Goal: Task Accomplishment & Management: Manage account settings

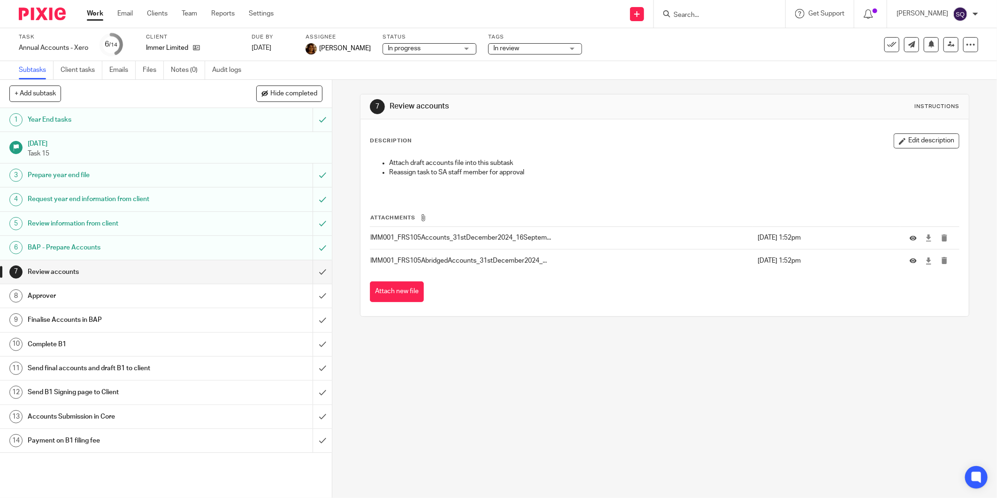
click at [49, 13] on img at bounding box center [42, 14] width 47 height 13
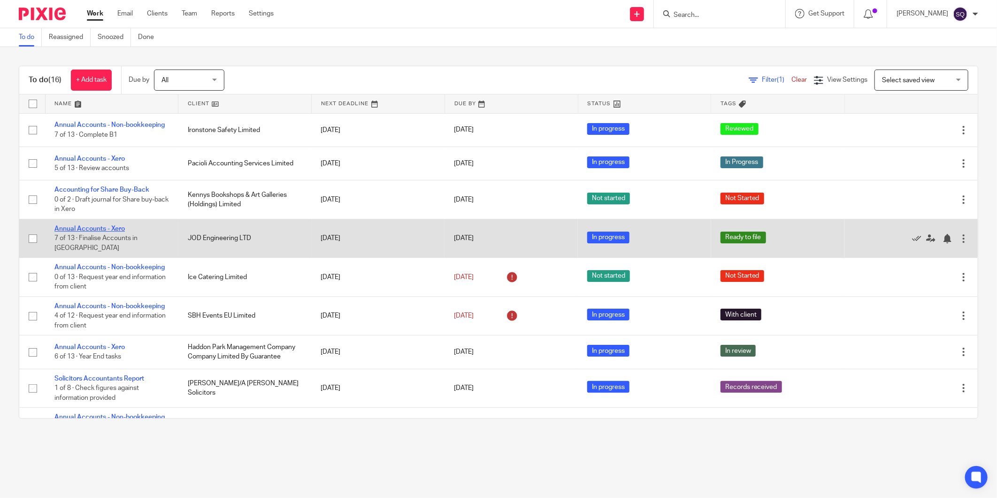
click at [106, 229] on link "Annual Accounts - Xero" at bounding box center [89, 228] width 70 height 7
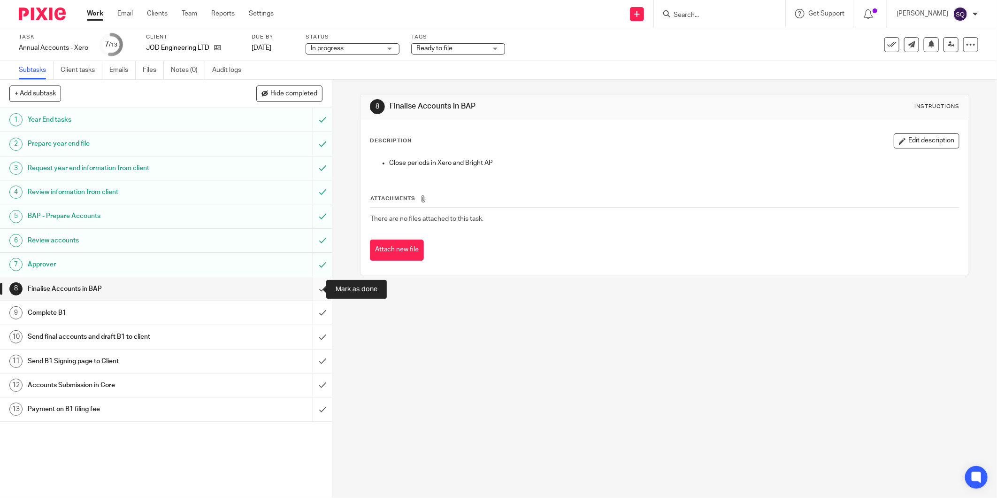
click at [311, 288] on input "submit" at bounding box center [166, 288] width 332 height 23
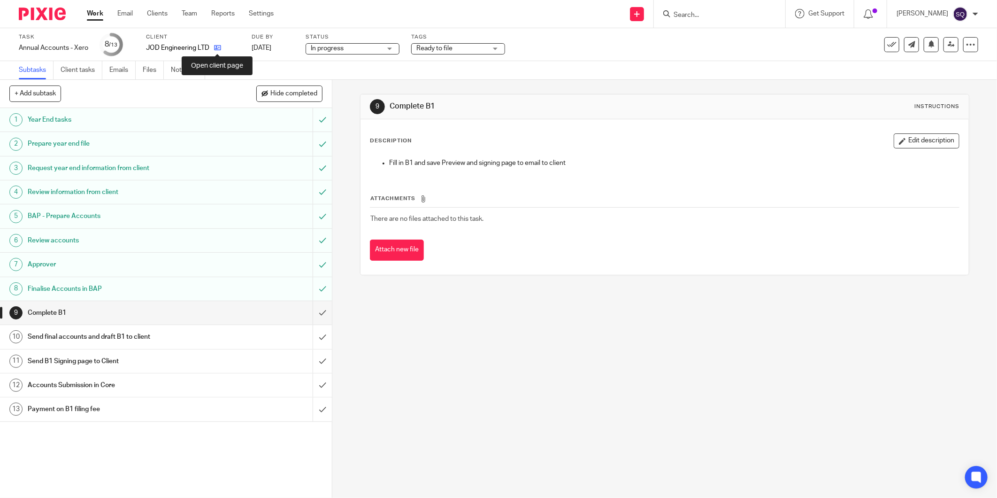
click at [217, 48] on icon at bounding box center [217, 47] width 7 height 7
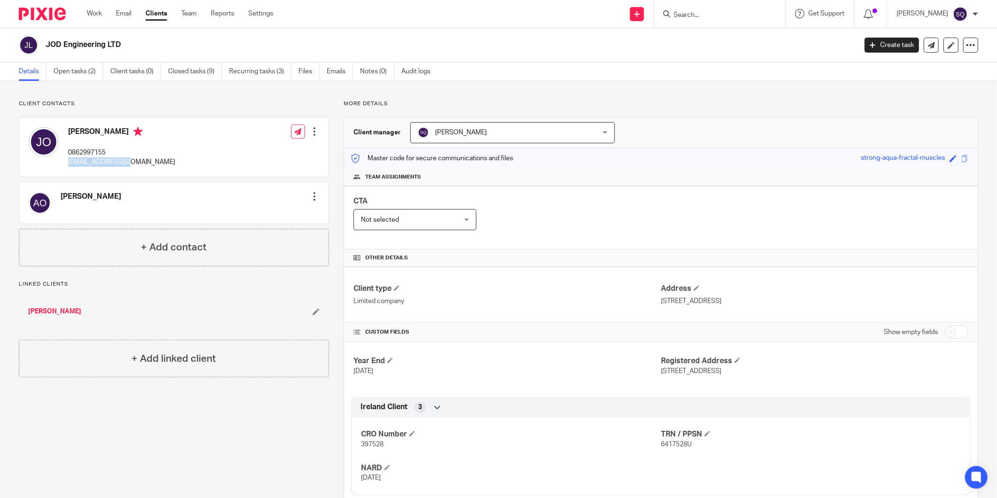
drag, startPoint x: 69, startPoint y: 162, endPoint x: 129, endPoint y: 162, distance: 59.1
click at [129, 162] on p "odwyerj@ymail.com" at bounding box center [121, 161] width 107 height 9
copy p "odwyerj@ymail.com"
click at [693, 11] on input "Search" at bounding box center [715, 15] width 84 height 8
type input "immer"
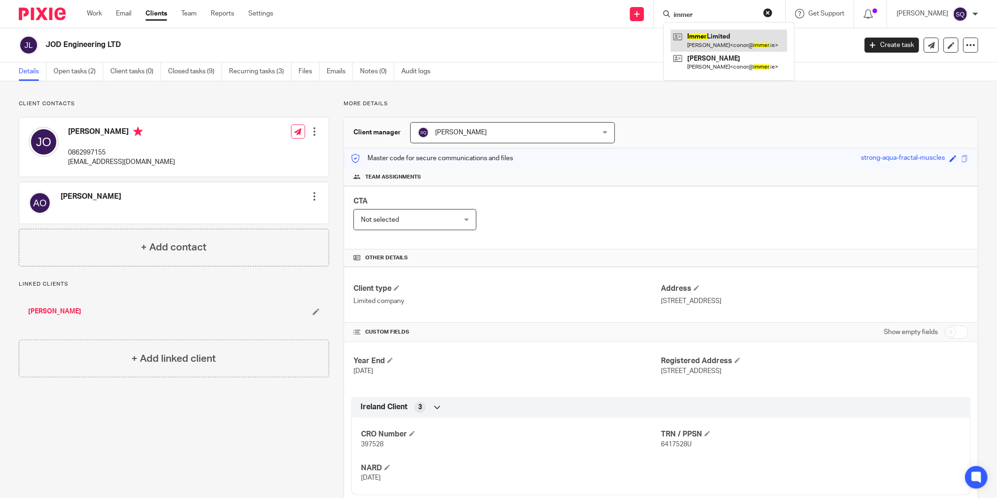
click at [715, 36] on link at bounding box center [729, 41] width 116 height 22
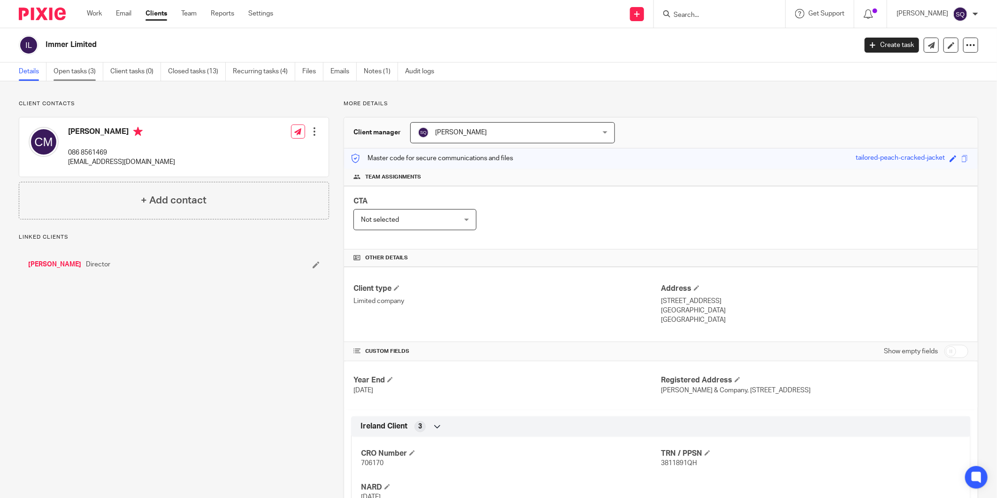
click at [73, 70] on link "Open tasks (3)" at bounding box center [79, 71] width 50 height 18
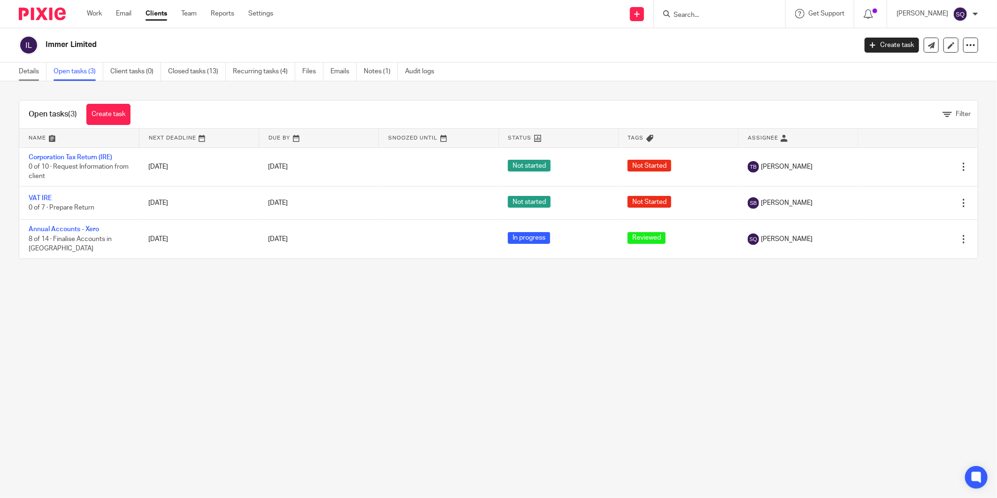
click at [27, 68] on link "Details" at bounding box center [33, 71] width 28 height 18
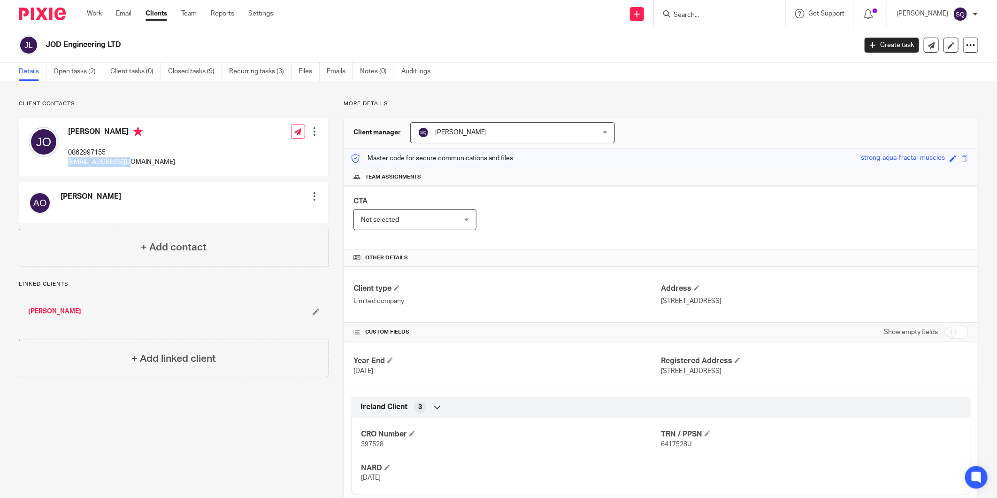
drag, startPoint x: 67, startPoint y: 162, endPoint x: 128, endPoint y: 170, distance: 62.0
click at [128, 170] on div "[PERSON_NAME] 0862997155 [EMAIL_ADDRESS][DOMAIN_NAME]" at bounding box center [102, 147] width 146 height 50
copy p "[EMAIL_ADDRESS][DOMAIN_NAME]"
click at [66, 69] on link "Open tasks (2)" at bounding box center [79, 71] width 50 height 18
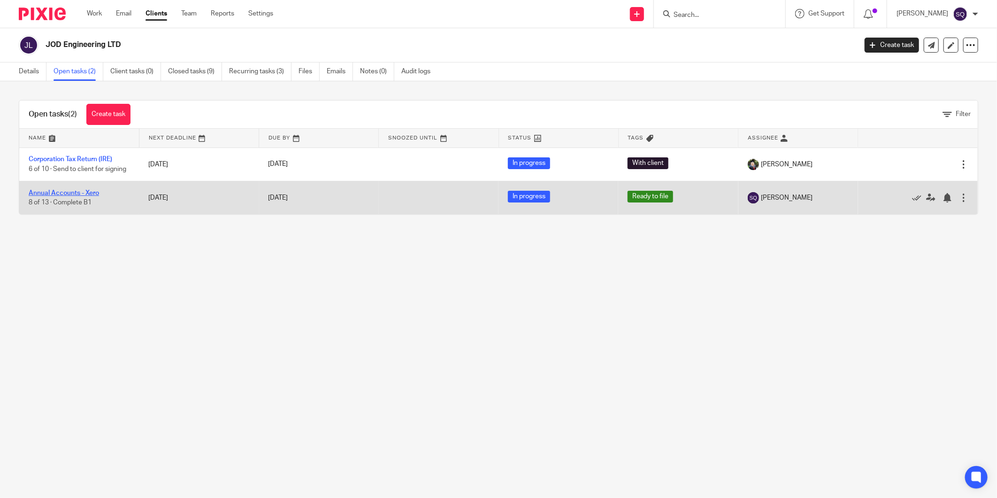
click at [62, 196] on link "Annual Accounts - Xero" at bounding box center [64, 193] width 70 height 7
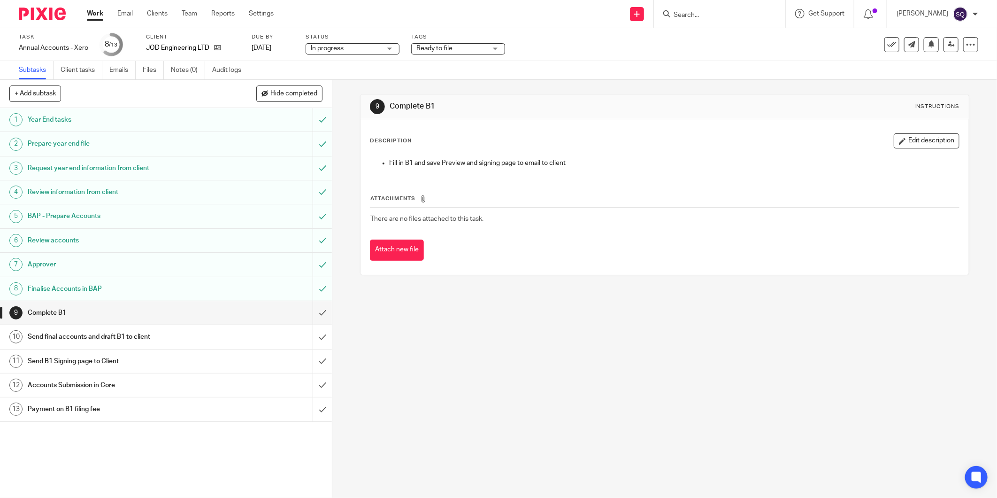
click at [484, 47] on span "Ready to file" at bounding box center [451, 49] width 70 height 10
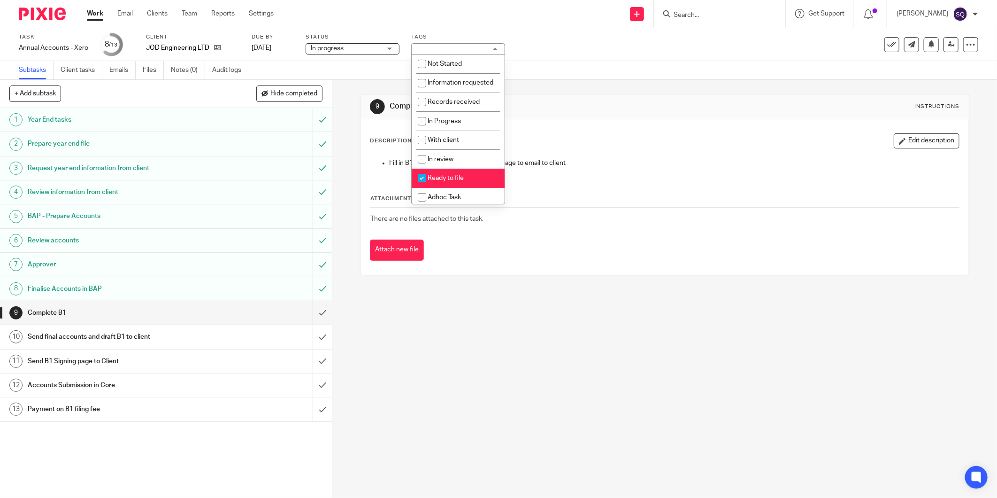
click at [420, 187] on input "checkbox" at bounding box center [422, 178] width 18 height 18
checkbox input "false"
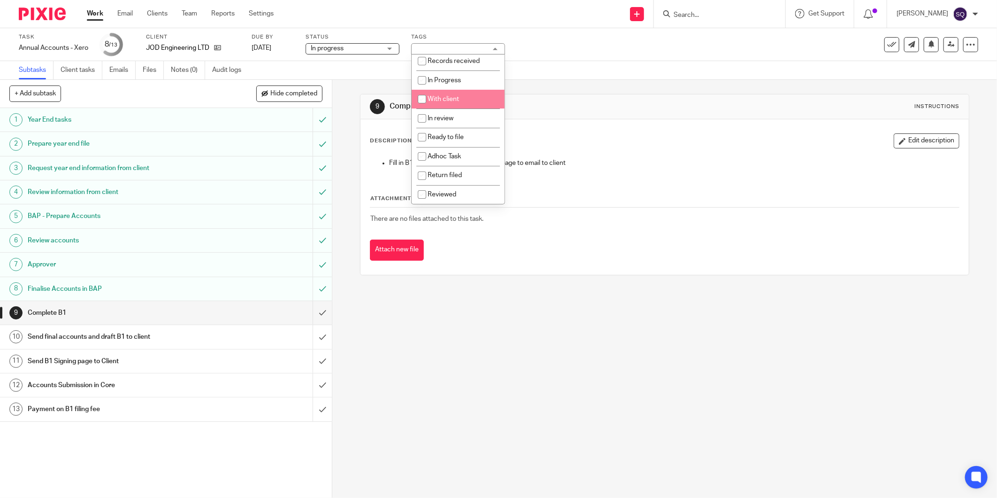
scroll to position [31, 0]
click at [422, 118] on input "checkbox" at bounding box center [422, 109] width 18 height 18
checkbox input "true"
click at [422, 138] on input "checkbox" at bounding box center [422, 137] width 18 height 18
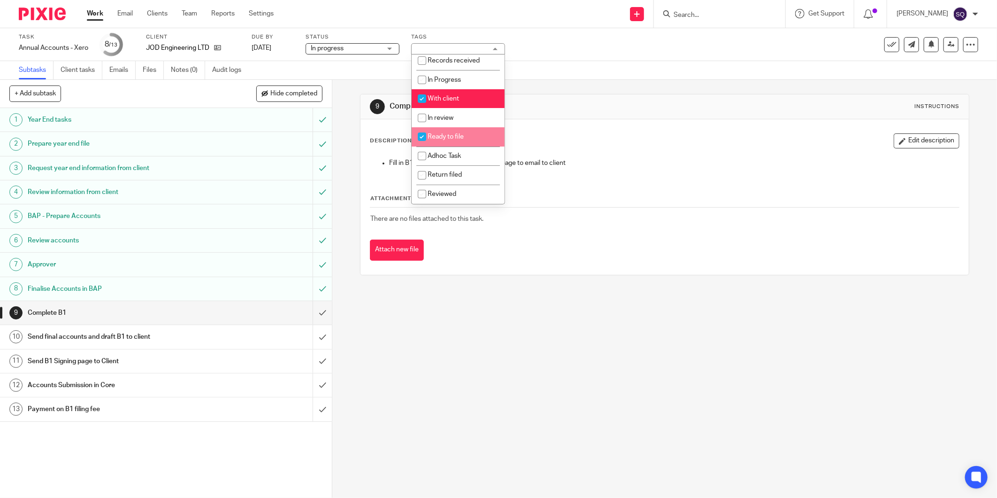
checkbox input "true"
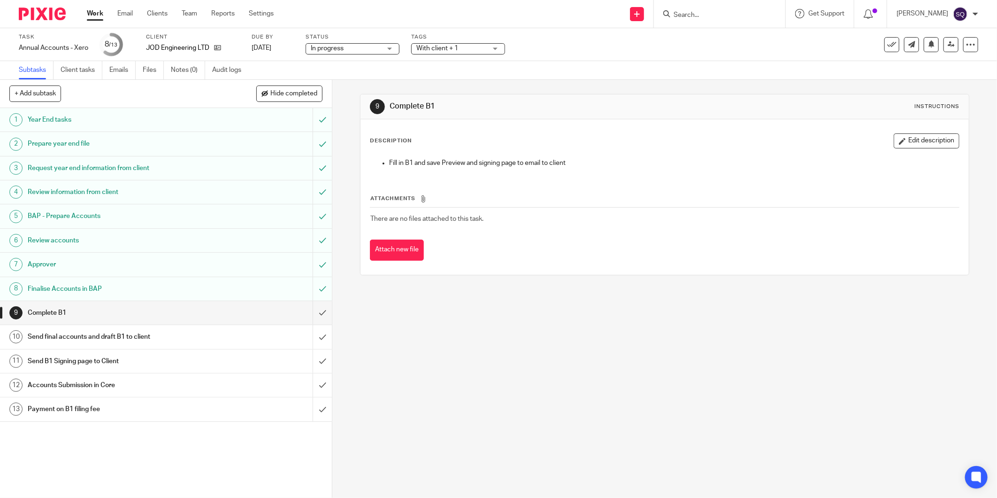
click at [514, 308] on div "9 Complete B1 Instructions Description Edit description Fill in B1 and save Pre…" at bounding box center [664, 289] width 665 height 418
click at [307, 315] on input "submit" at bounding box center [166, 312] width 332 height 23
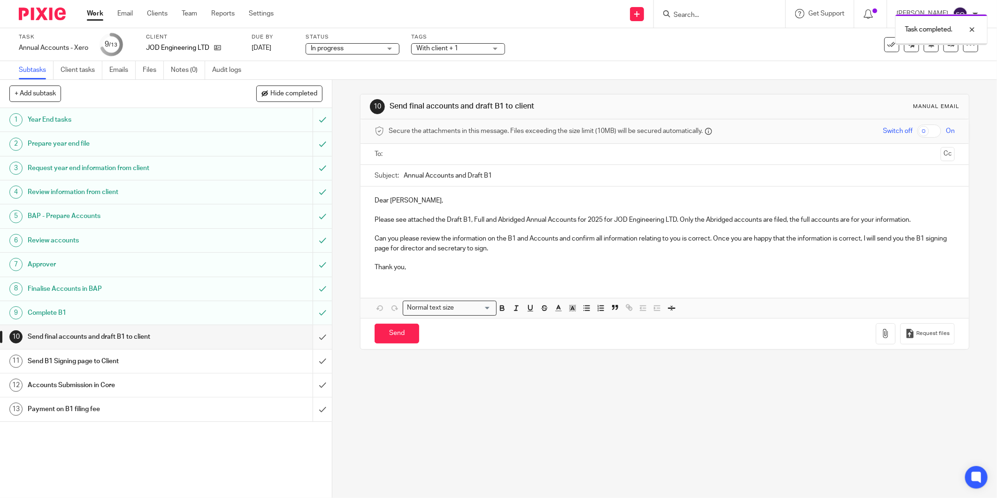
click at [313, 335] on input "submit" at bounding box center [166, 336] width 332 height 23
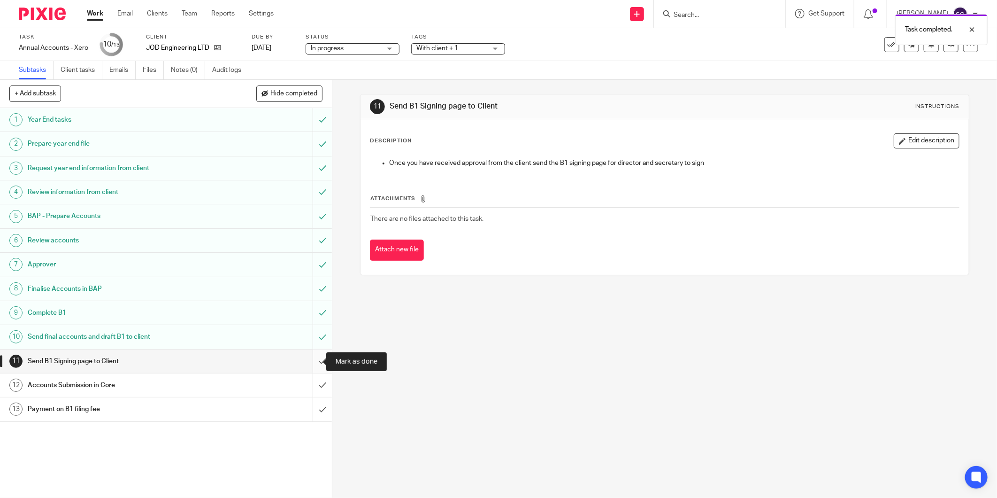
click at [312, 359] on input "submit" at bounding box center [166, 360] width 332 height 23
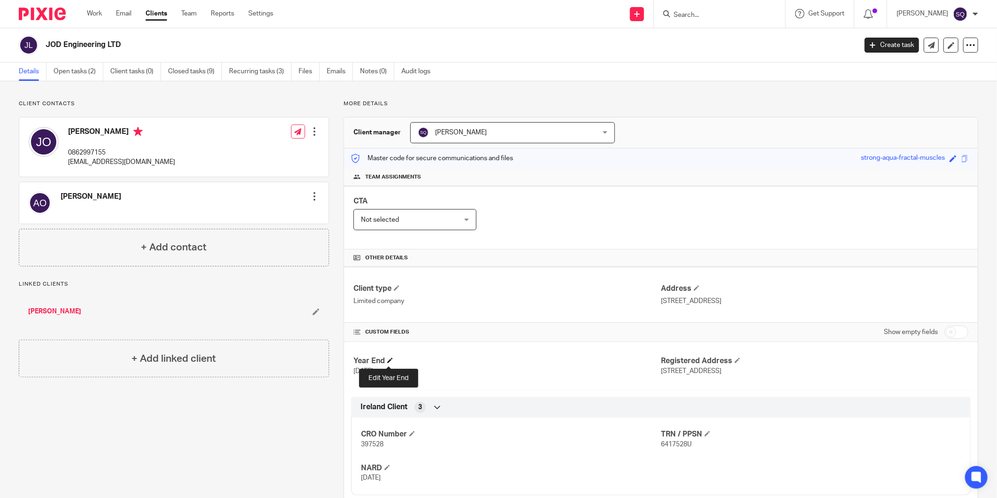
click at [388, 362] on span at bounding box center [390, 360] width 6 height 6
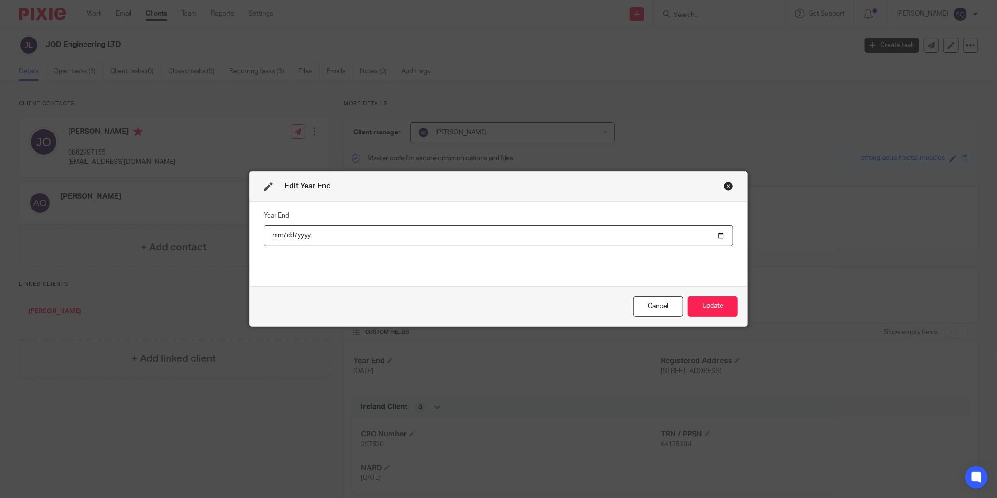
click at [360, 234] on input "2024-12-31" at bounding box center [498, 235] width 469 height 21
click at [714, 232] on input "2024-12-31" at bounding box center [498, 235] width 469 height 21
type input "2025-12-31"
click at [717, 306] on button "Update" at bounding box center [713, 306] width 50 height 20
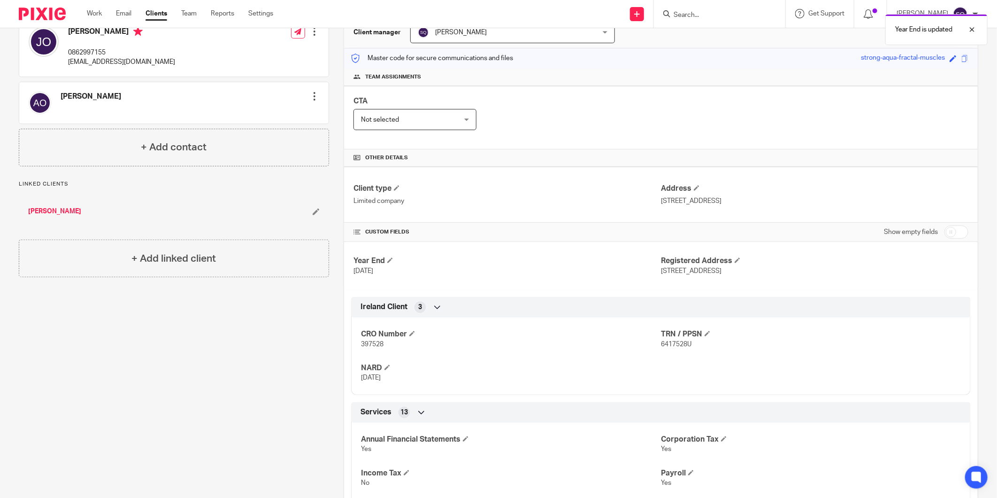
scroll to position [104, 0]
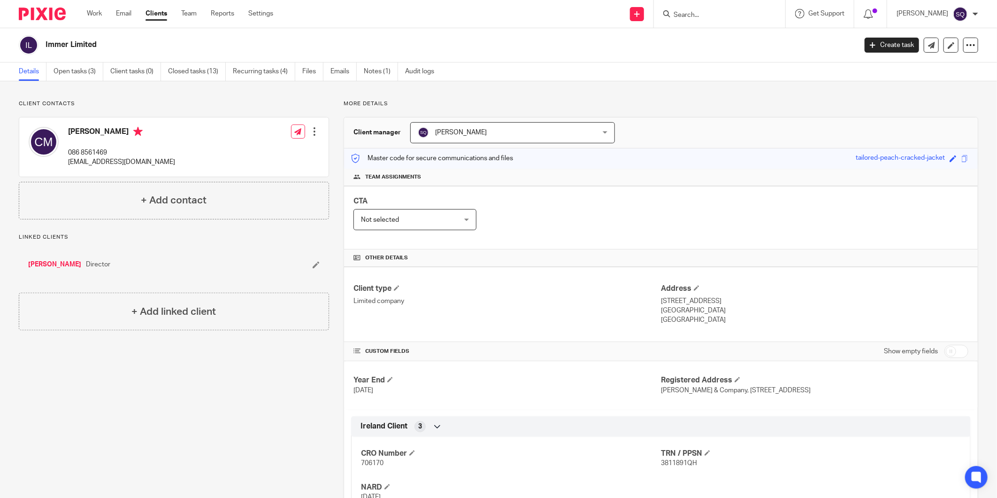
click at [37, 10] on img at bounding box center [42, 14] width 47 height 13
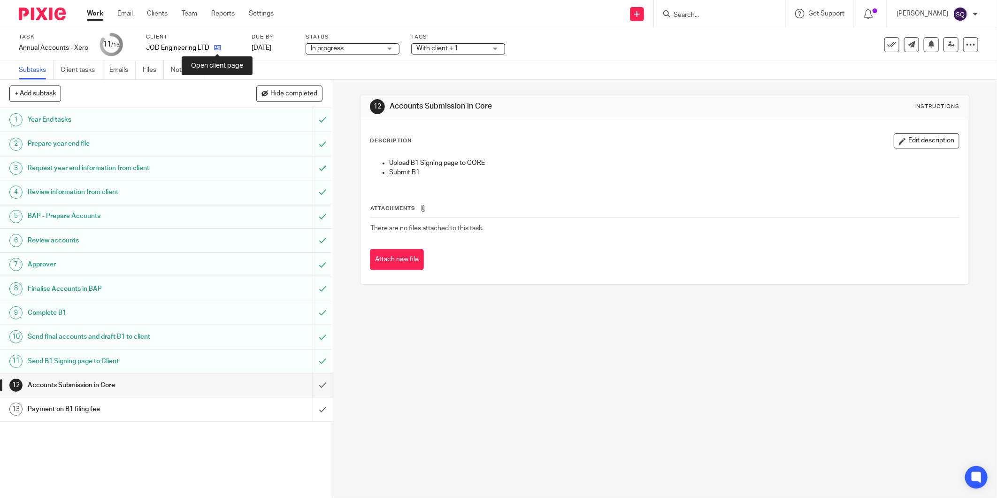
click at [216, 49] on icon at bounding box center [217, 47] width 7 height 7
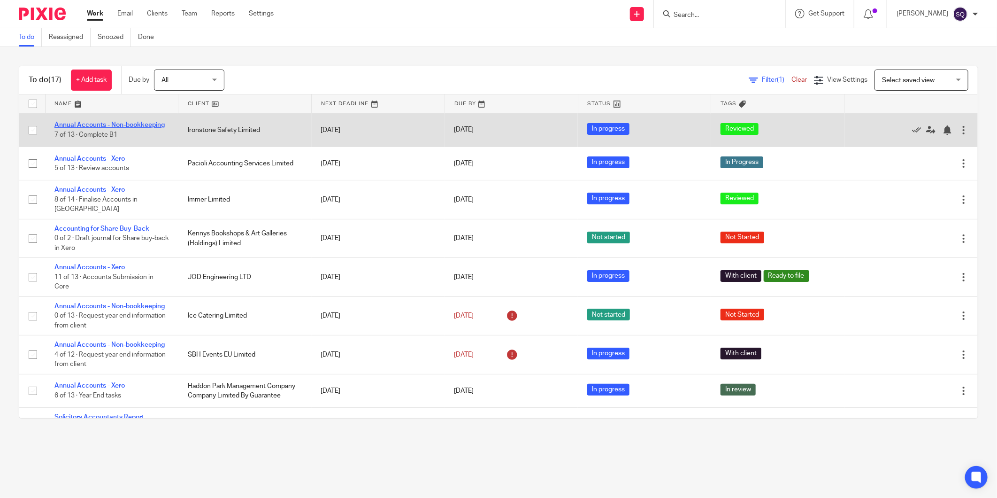
click at [113, 125] on link "Annual Accounts - Non-bookkeeping" at bounding box center [109, 125] width 110 height 7
click at [109, 125] on link "Annual Accounts - Non-bookkeeping" at bounding box center [109, 125] width 110 height 7
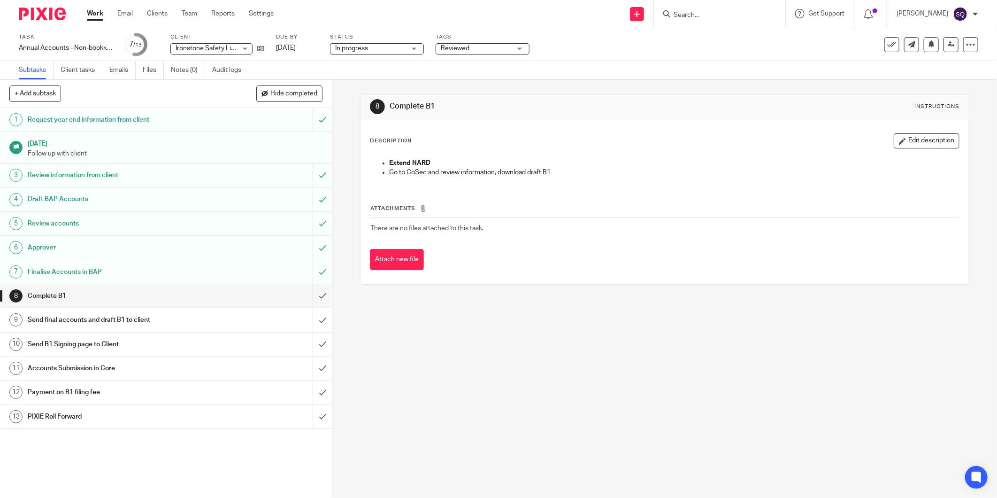
click at [481, 50] on span "Reviewed" at bounding box center [476, 49] width 70 height 10
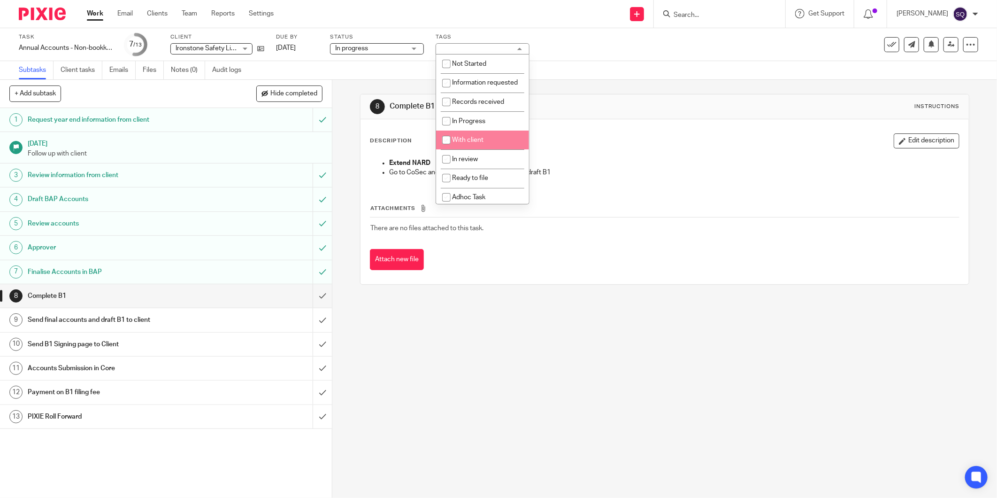
click at [449, 149] on input "checkbox" at bounding box center [447, 140] width 18 height 18
checkbox input "true"
click at [445, 187] on input "checkbox" at bounding box center [447, 178] width 18 height 18
checkbox input "true"
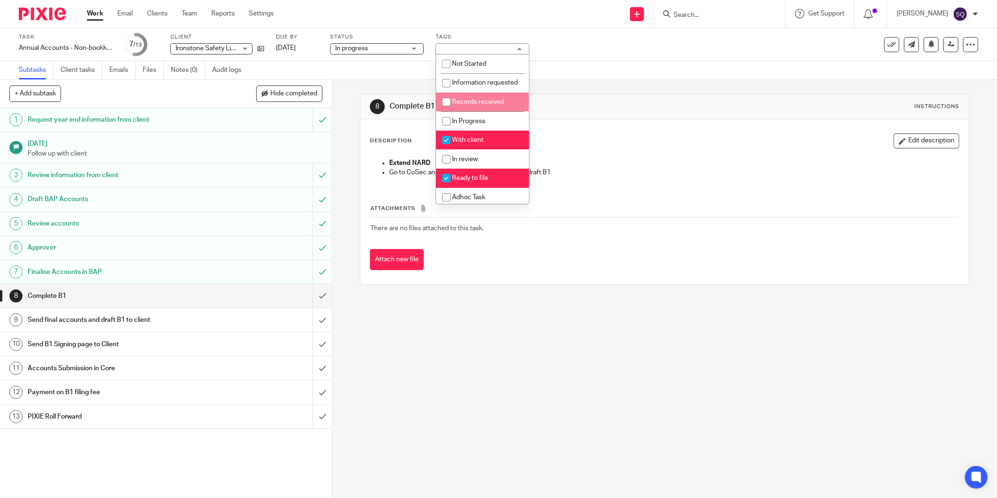
scroll to position [53, 0]
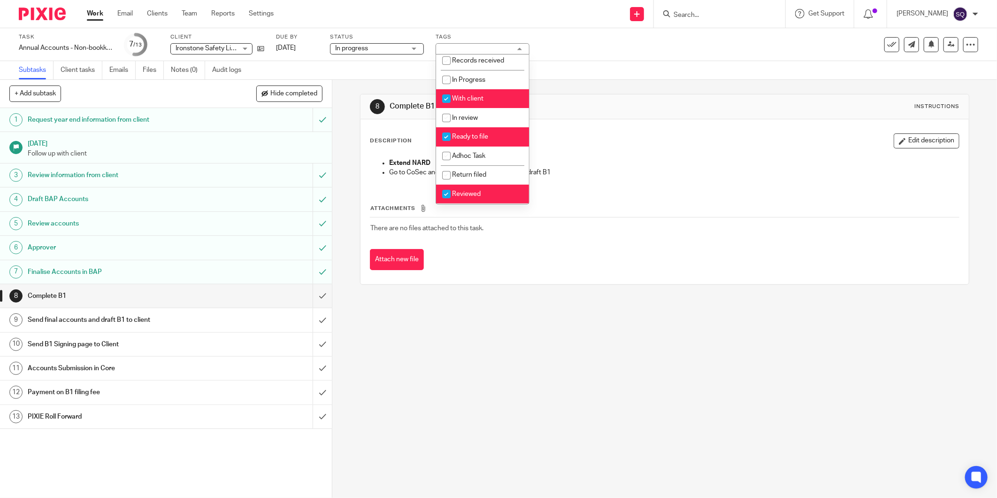
click at [444, 196] on input "checkbox" at bounding box center [447, 194] width 18 height 18
checkbox input "false"
click at [311, 296] on input "submit" at bounding box center [166, 295] width 332 height 23
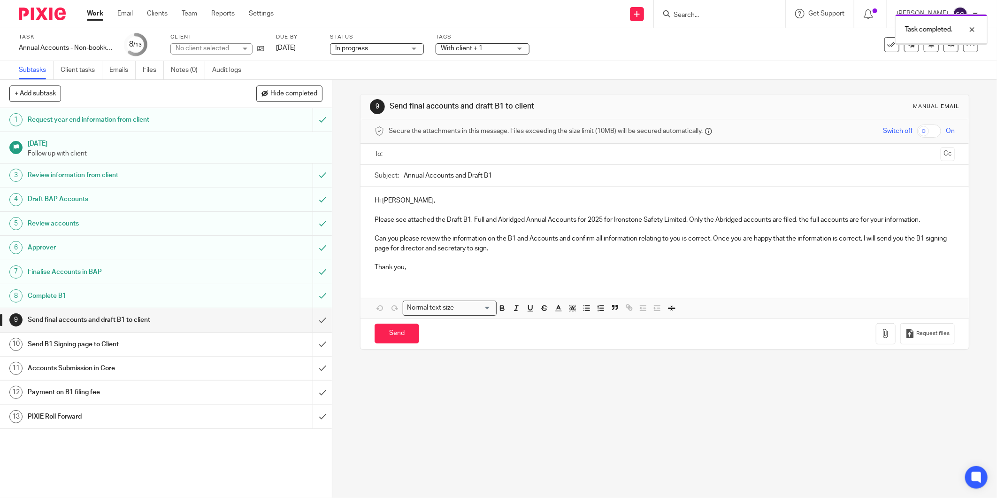
click at [313, 318] on input "submit" at bounding box center [166, 319] width 332 height 23
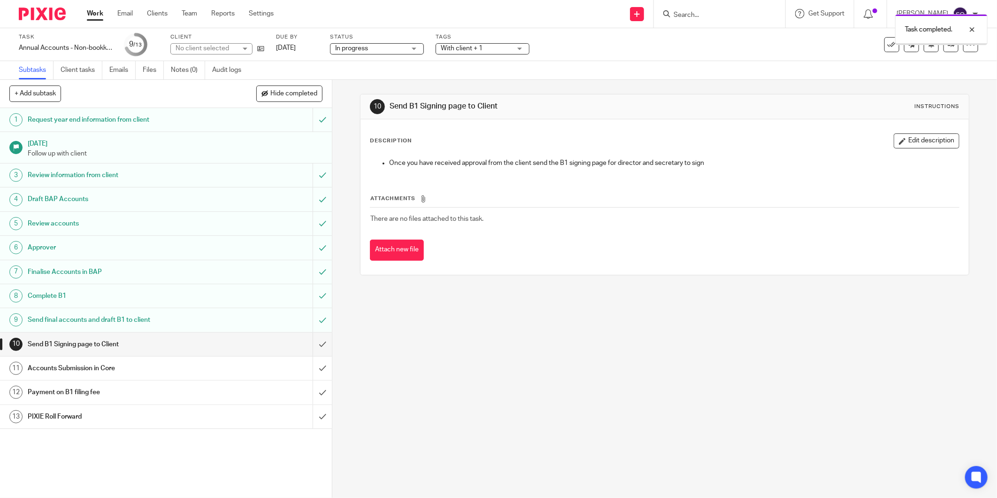
click at [314, 338] on input "submit" at bounding box center [166, 343] width 332 height 23
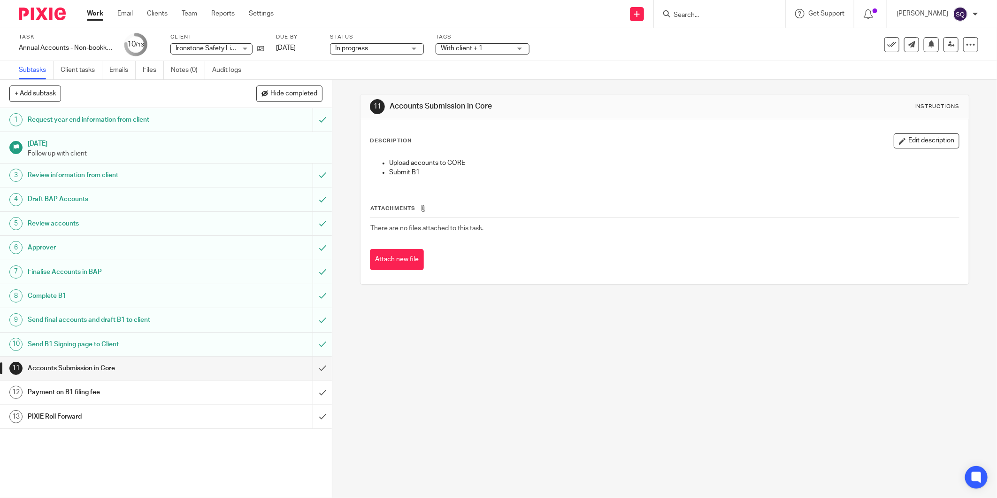
click at [401, 53] on span "In progress" at bounding box center [370, 49] width 70 height 10
click at [386, 96] on li "Complete" at bounding box center [376, 101] width 93 height 19
click at [50, 14] on img at bounding box center [42, 14] width 47 height 13
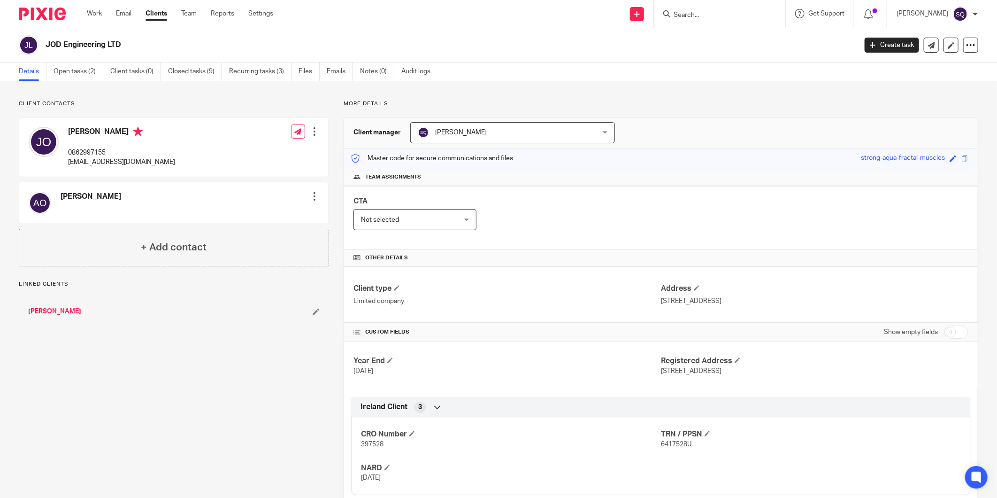
click at [90, 75] on link "Open tasks (2)" at bounding box center [79, 71] width 50 height 18
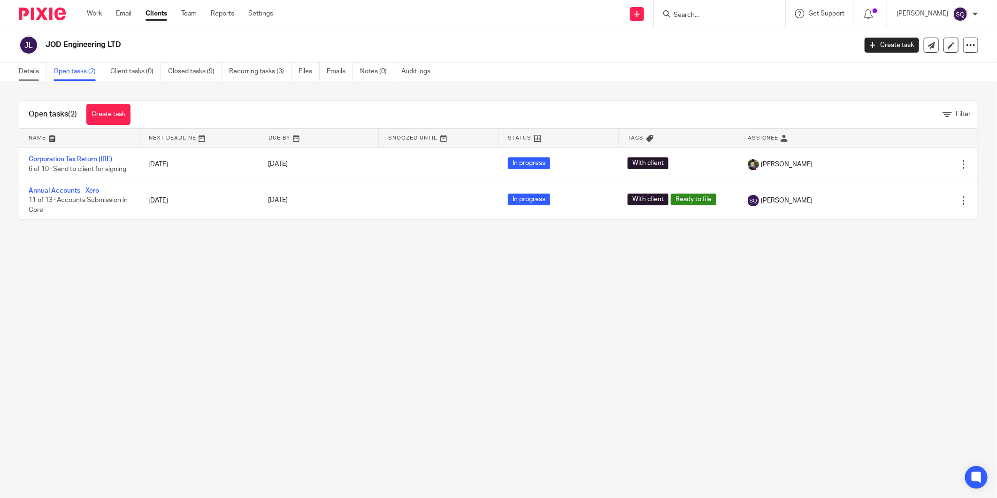
click at [25, 66] on link "Details" at bounding box center [33, 71] width 28 height 18
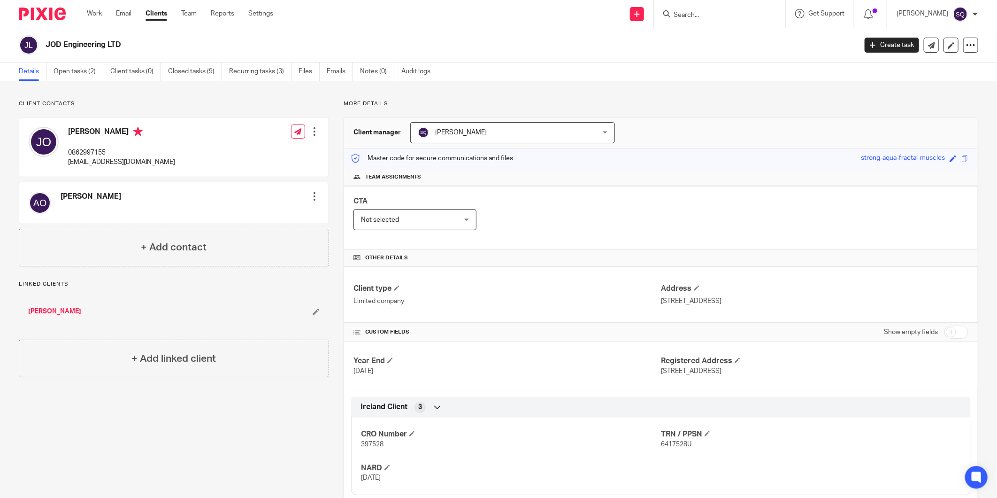
click at [31, 8] on img at bounding box center [42, 14] width 47 height 13
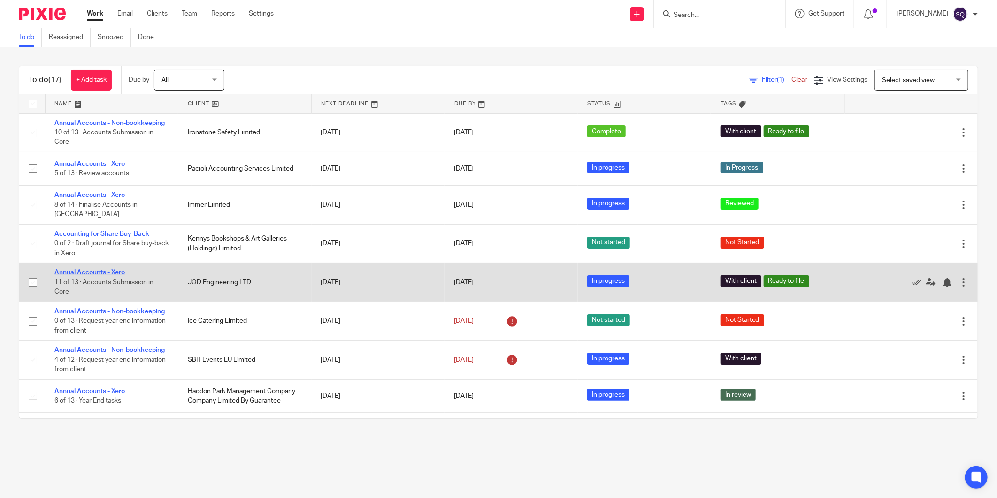
click at [105, 269] on link "Annual Accounts - Xero" at bounding box center [89, 272] width 70 height 7
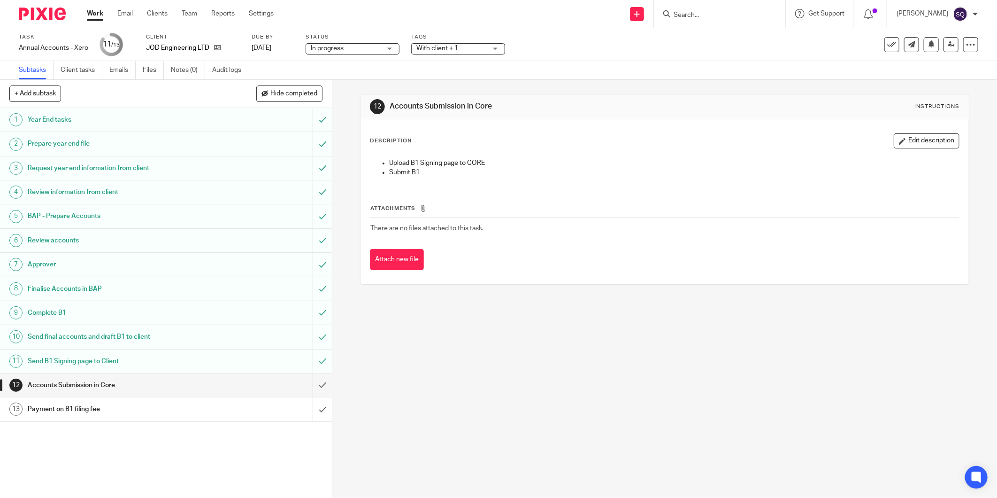
click at [372, 48] on span "In progress" at bounding box center [346, 49] width 70 height 10
click at [353, 98] on li "Complete" at bounding box center [352, 101] width 93 height 19
click at [468, 49] on span "With client + 1" at bounding box center [451, 49] width 70 height 10
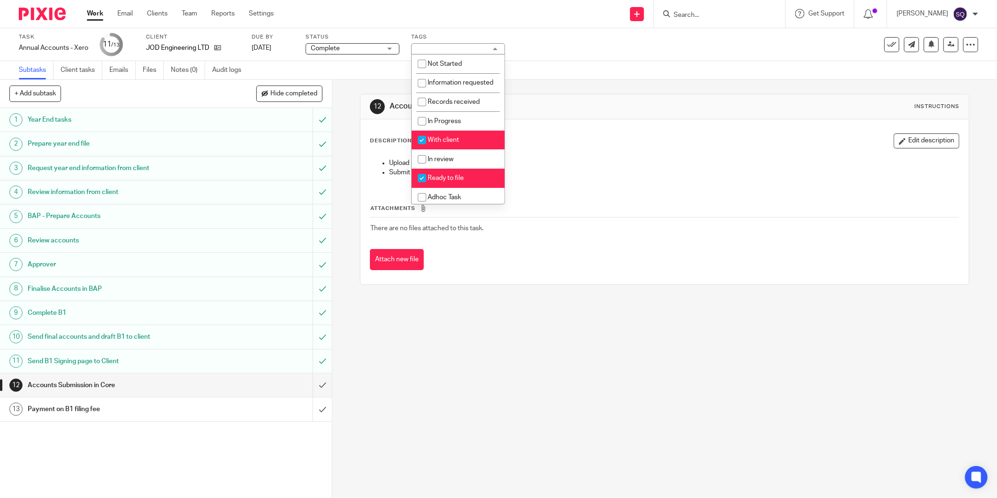
click at [419, 147] on input "checkbox" at bounding box center [422, 140] width 18 height 18
checkbox input "false"
click at [426, 185] on input "checkbox" at bounding box center [422, 178] width 18 height 18
checkbox input "false"
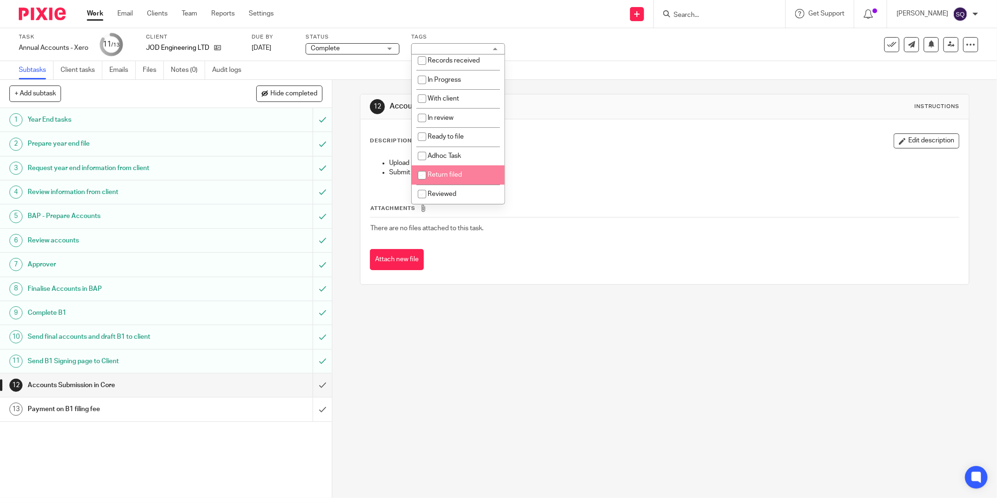
click at [422, 176] on input "checkbox" at bounding box center [422, 175] width 18 height 18
checkbox input "true"
click at [484, 324] on div "12 Accounts Submission in Core Instructions Description Edit description Upload…" at bounding box center [664, 289] width 665 height 418
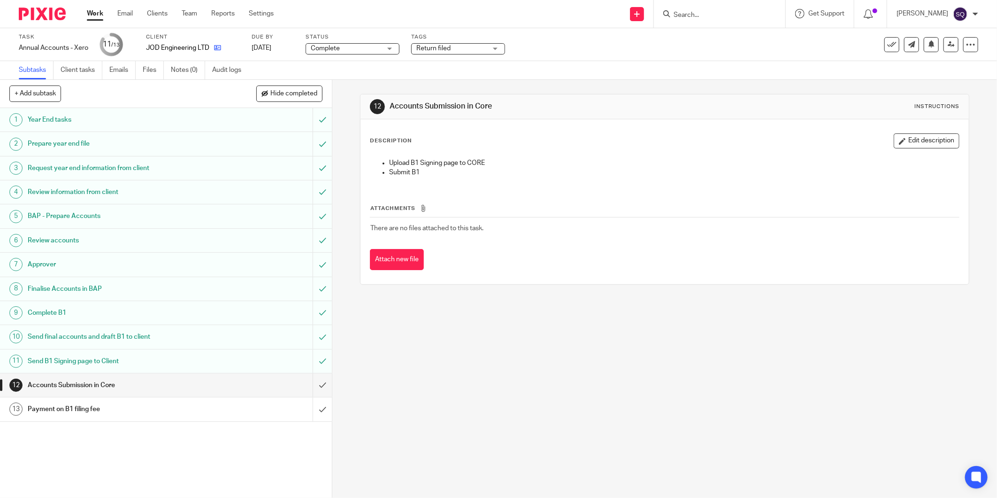
click at [217, 52] on link at bounding box center [215, 47] width 12 height 9
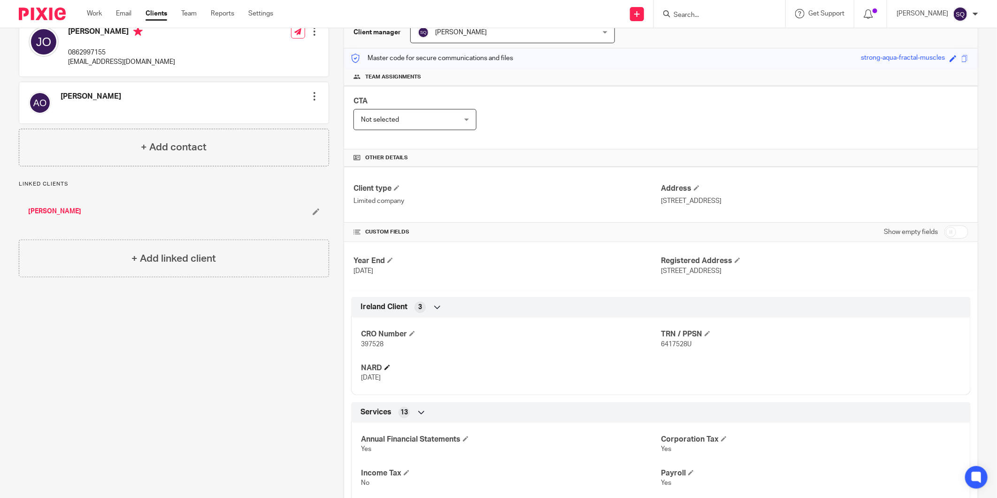
scroll to position [104, 0]
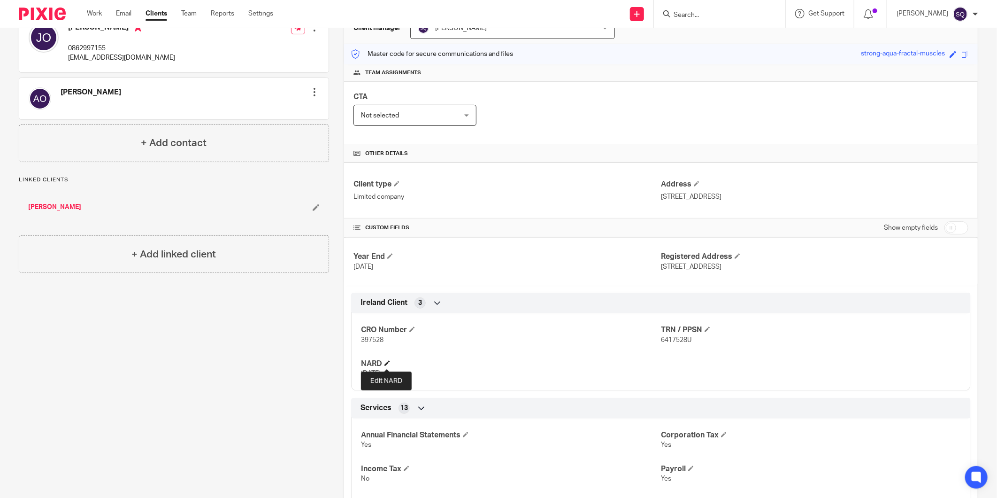
click at [385, 361] on span at bounding box center [387, 363] width 6 height 6
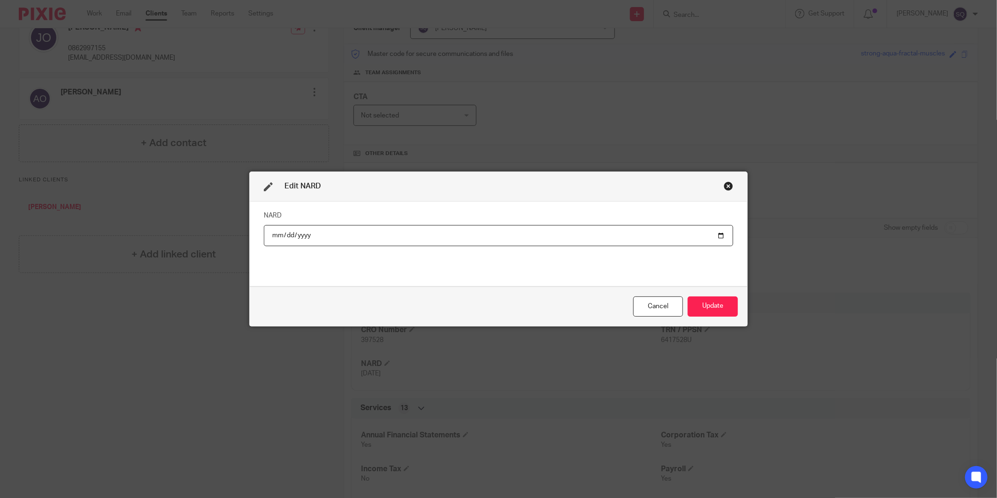
click at [717, 235] on input "2025-08-09" at bounding box center [498, 235] width 469 height 21
type input "2026-08-09"
click at [728, 302] on button "Update" at bounding box center [713, 306] width 50 height 20
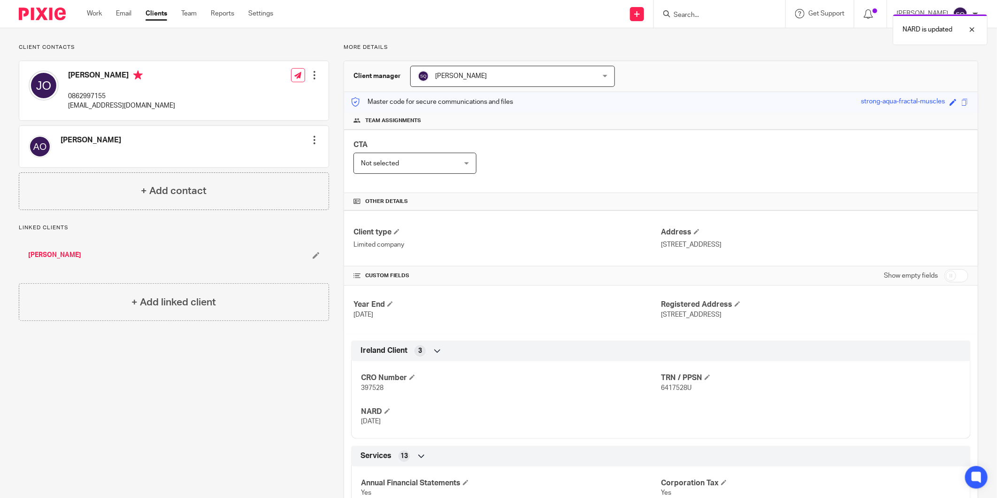
scroll to position [0, 0]
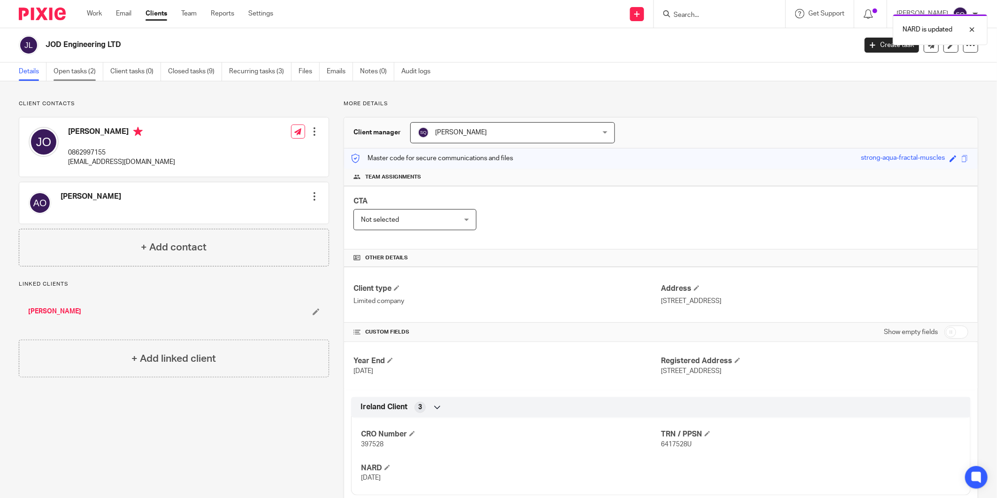
click at [72, 62] on link "Open tasks (2)" at bounding box center [79, 71] width 50 height 18
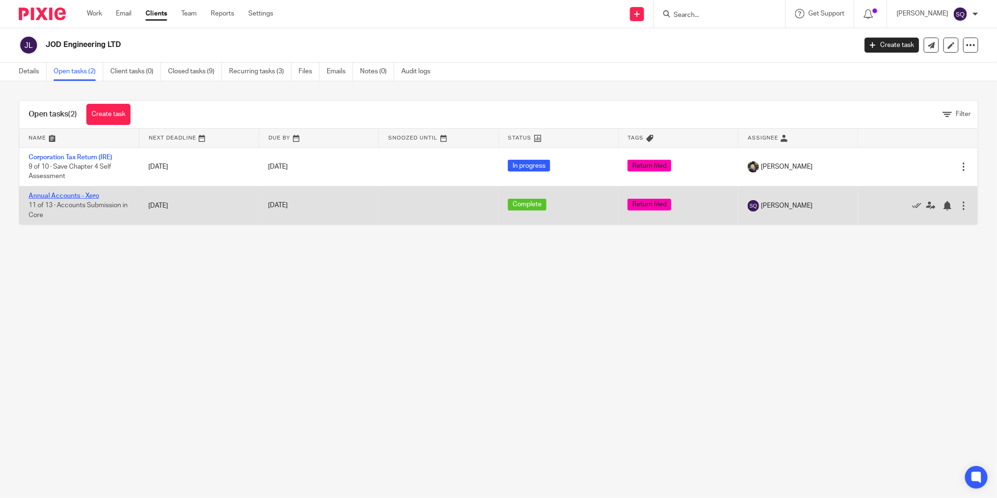
click at [76, 195] on link "Annual Accounts - Xero" at bounding box center [64, 195] width 70 height 7
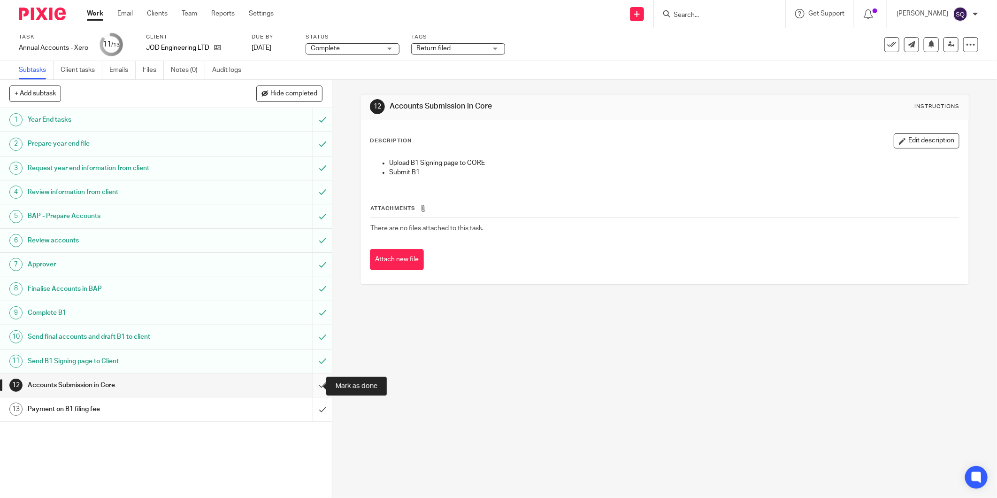
click at [310, 379] on input "submit" at bounding box center [166, 384] width 332 height 23
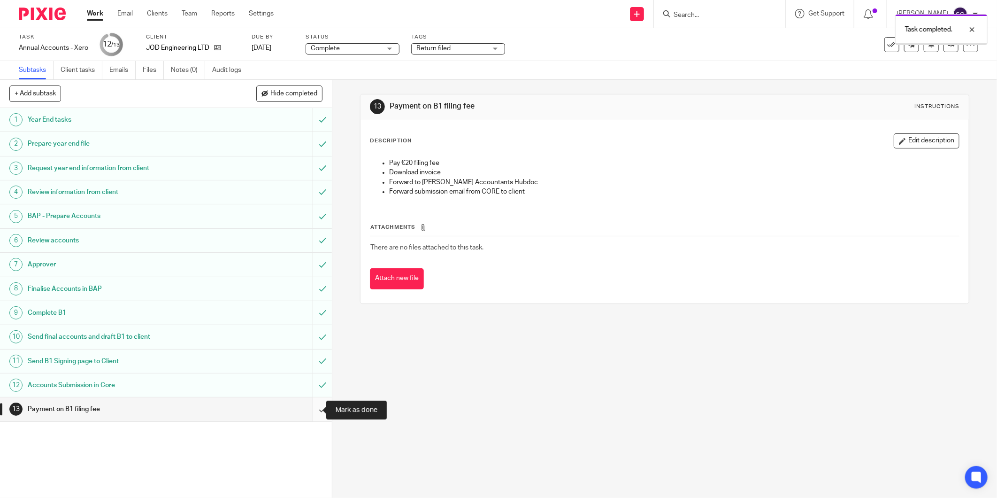
click at [311, 407] on input "submit" at bounding box center [166, 408] width 332 height 23
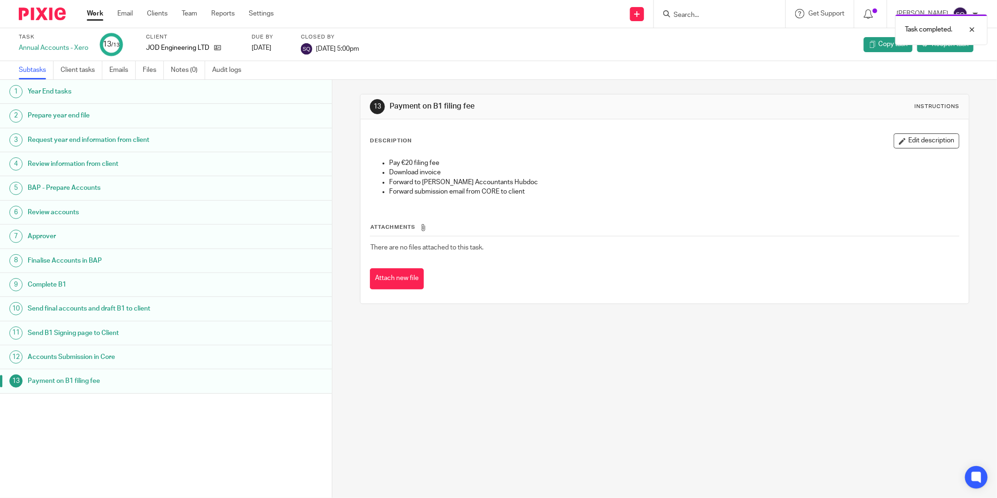
click at [50, 7] on div at bounding box center [38, 14] width 77 height 28
click at [50, 8] on img at bounding box center [42, 14] width 47 height 13
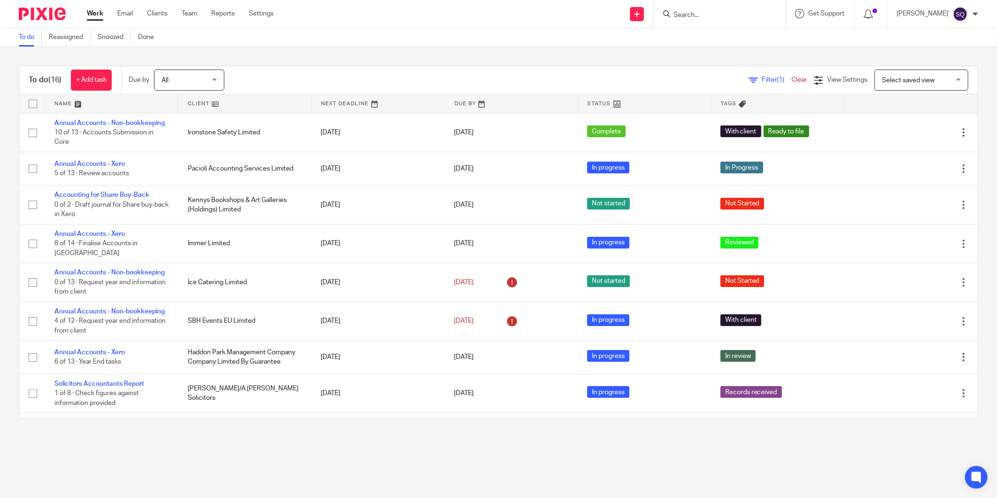
click at [54, 10] on img at bounding box center [42, 14] width 47 height 13
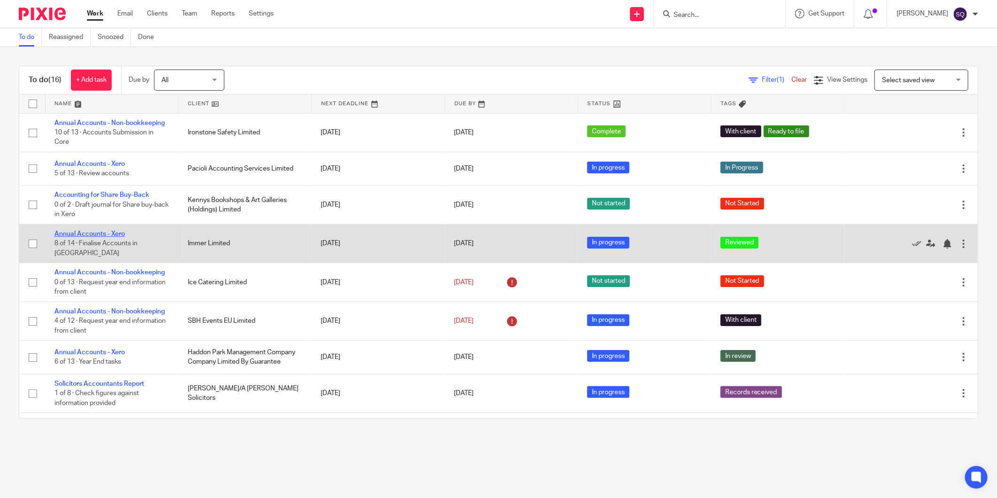
click at [119, 237] on link "Annual Accounts - Xero" at bounding box center [89, 233] width 70 height 7
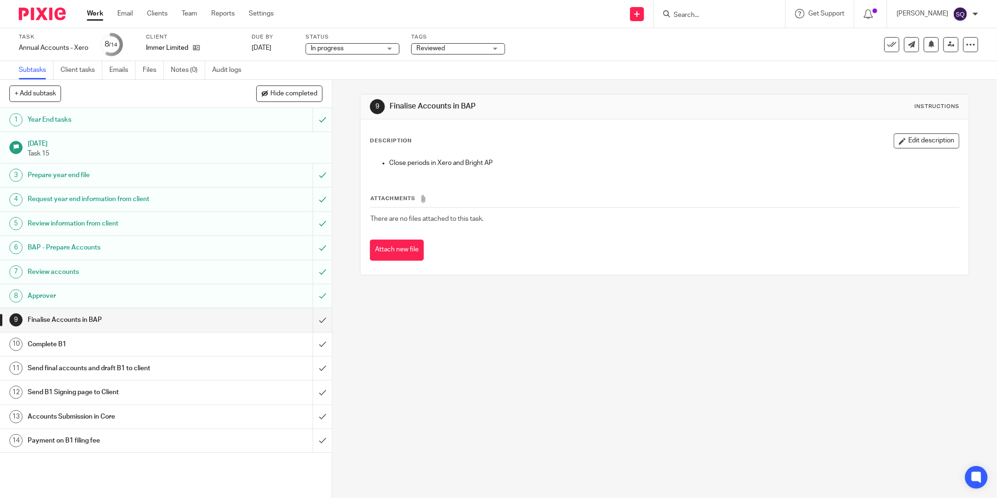
click at [380, 50] on span "In progress" at bounding box center [346, 49] width 70 height 10
click at [364, 94] on li "Complete" at bounding box center [352, 101] width 93 height 19
click at [484, 46] on span "Reviewed" at bounding box center [451, 49] width 70 height 10
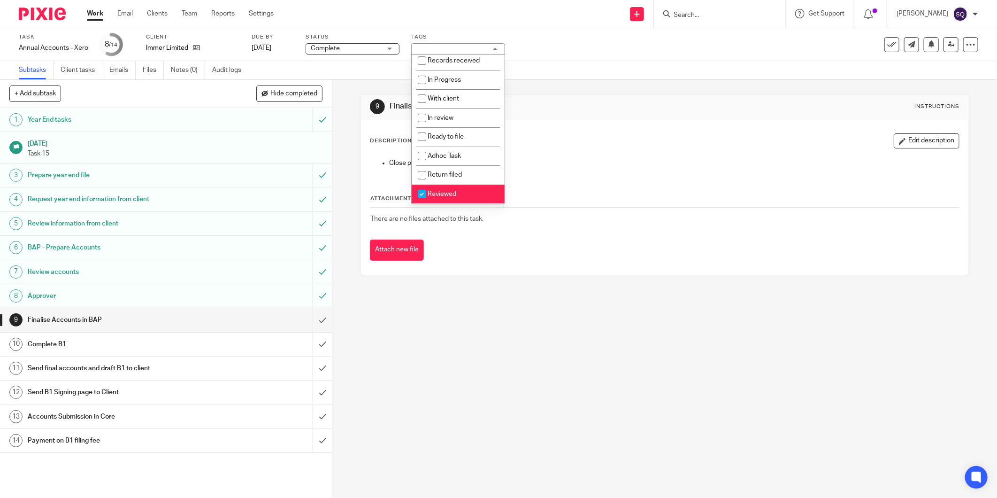
scroll to position [53, 0]
click at [566, 350] on div "9 Finalise Accounts in BAP Instructions Description Edit description Close peri…" at bounding box center [664, 289] width 665 height 418
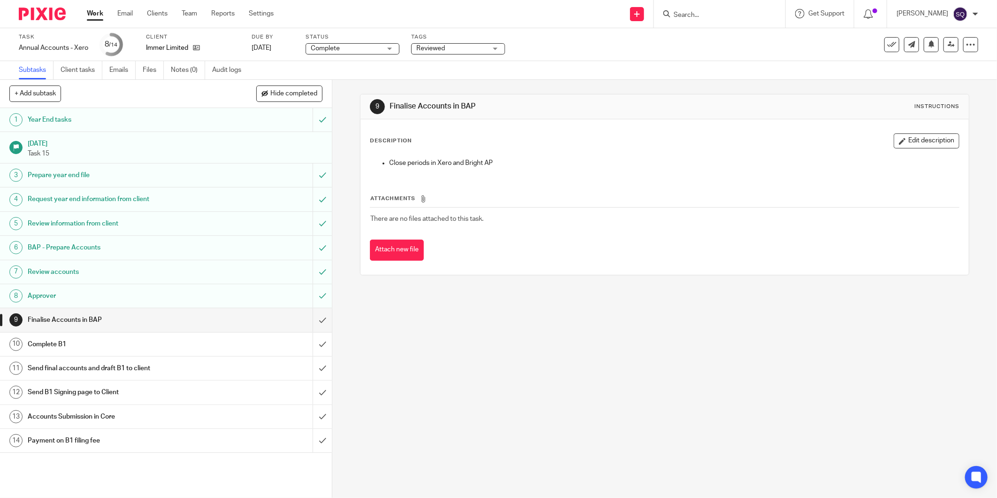
click at [48, 16] on img at bounding box center [42, 14] width 47 height 13
